Goal: Task Accomplishment & Management: Use online tool/utility

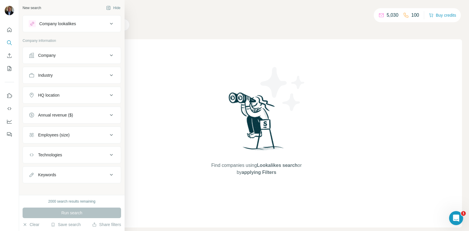
click at [62, 53] on div "Company" at bounding box center [68, 55] width 79 height 6
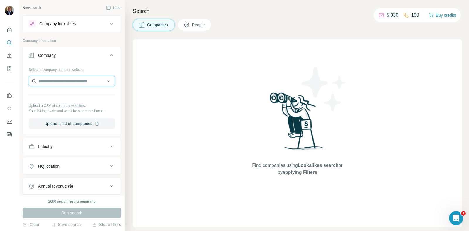
click at [65, 82] on input "text" at bounding box center [72, 81] width 86 height 11
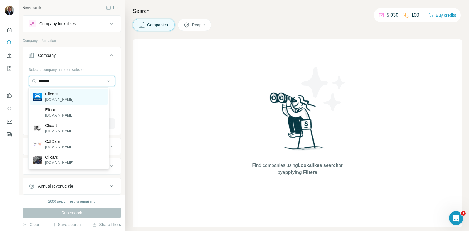
type input "*******"
click at [60, 93] on p "Clicars" at bounding box center [59, 94] width 28 height 6
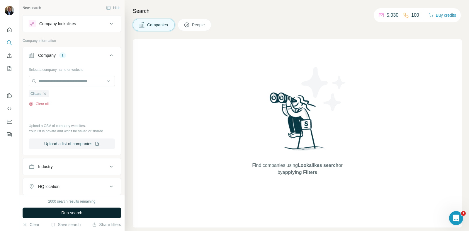
click at [67, 210] on span "Run search" at bounding box center [71, 213] width 21 height 6
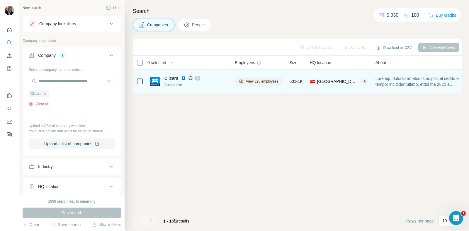
click at [183, 76] on img at bounding box center [183, 78] width 5 height 5
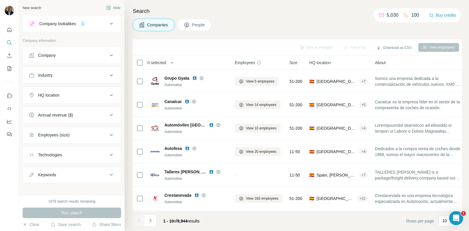
click at [110, 24] on icon at bounding box center [111, 24] width 3 height 2
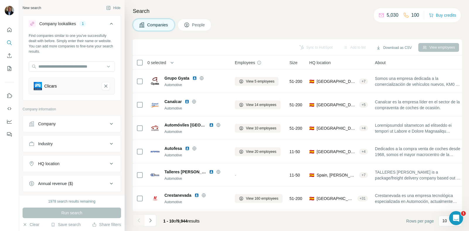
click at [252, 21] on div "Companies People" at bounding box center [297, 25] width 329 height 12
click at [103, 85] on icon "Clicars-remove-button" at bounding box center [105, 86] width 5 height 6
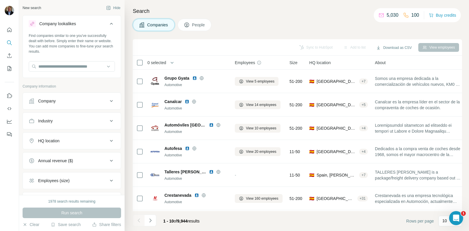
click at [83, 102] on div "Company" at bounding box center [68, 101] width 79 height 6
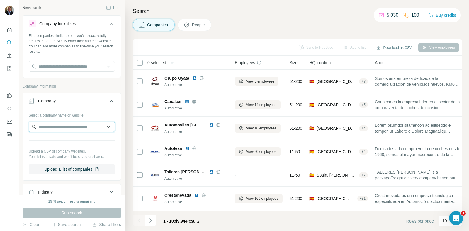
click at [81, 125] on input "text" at bounding box center [72, 127] width 86 height 11
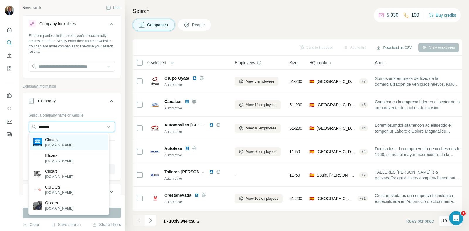
type input "*******"
click at [55, 143] on p "[DOMAIN_NAME]" at bounding box center [59, 145] width 28 height 5
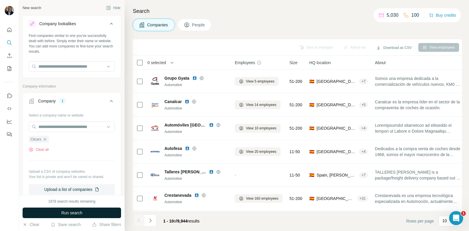
click at [67, 210] on span "Run search" at bounding box center [71, 213] width 21 height 6
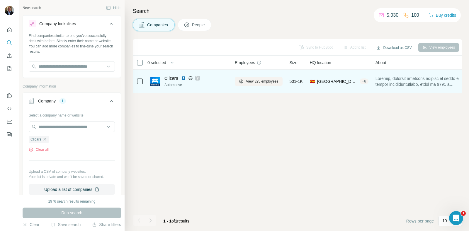
click at [191, 77] on icon at bounding box center [190, 78] width 5 height 5
